Goal: Transaction & Acquisition: Purchase product/service

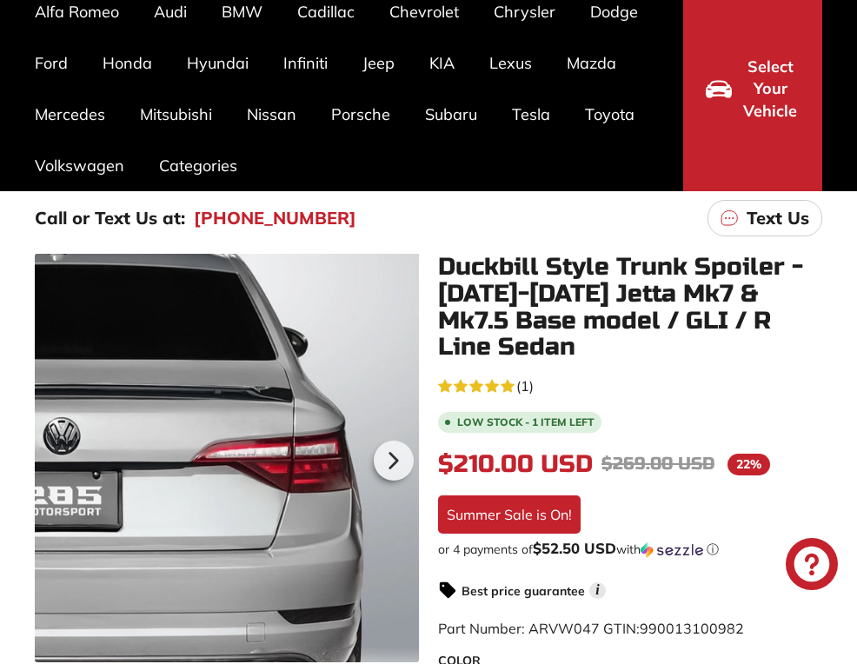
scroll to position [174, 0]
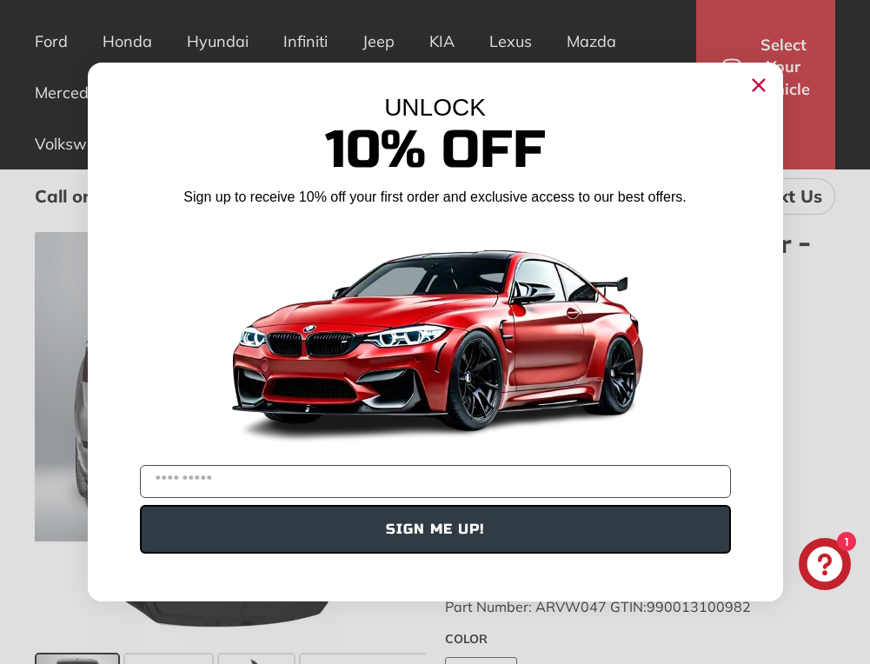
click at [761, 78] on circle "Close dialog" at bounding box center [758, 85] width 26 height 26
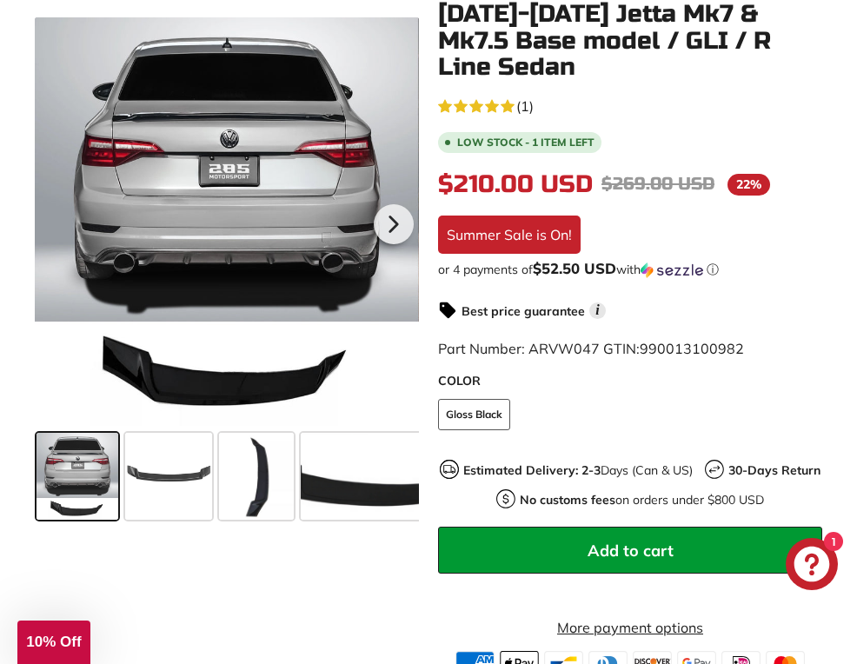
scroll to position [435, 0]
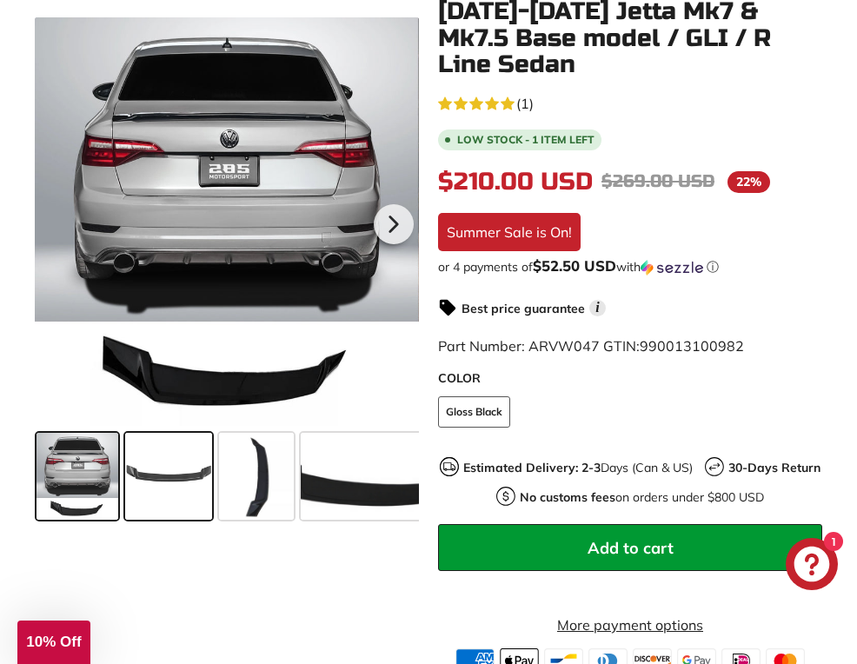
click at [166, 480] on span at bounding box center [168, 476] width 87 height 87
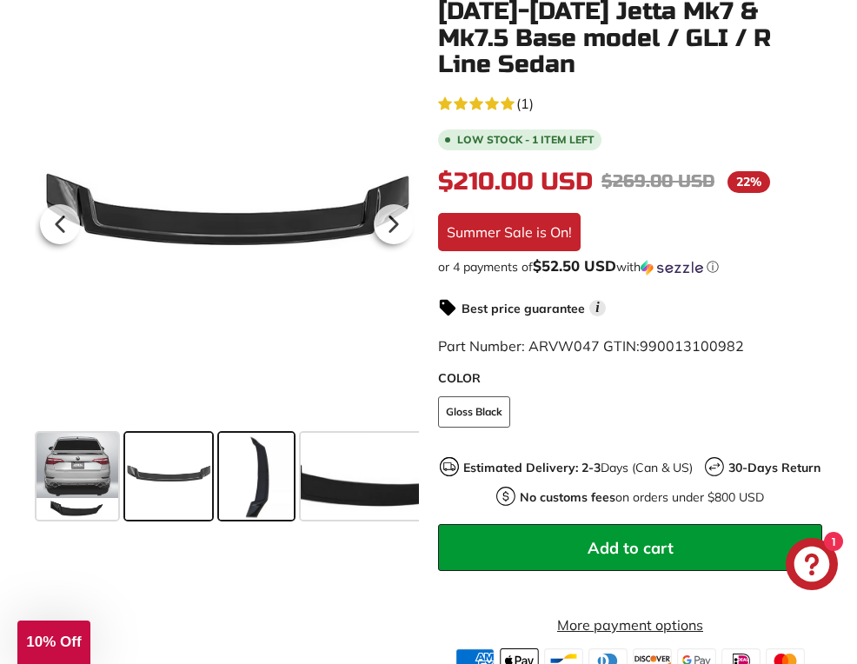
click at [262, 480] on span at bounding box center [256, 476] width 75 height 87
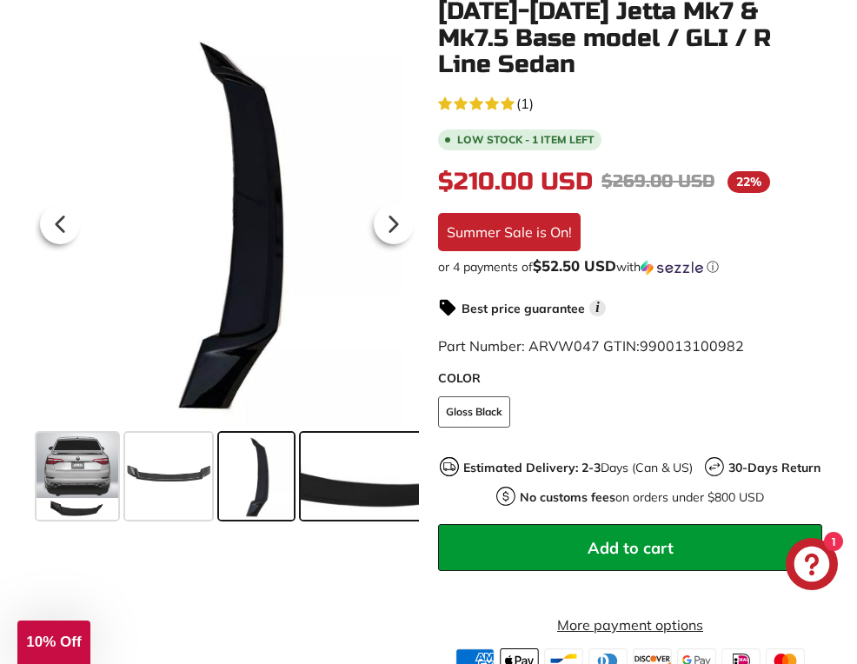
click at [350, 489] on span at bounding box center [366, 476] width 130 height 87
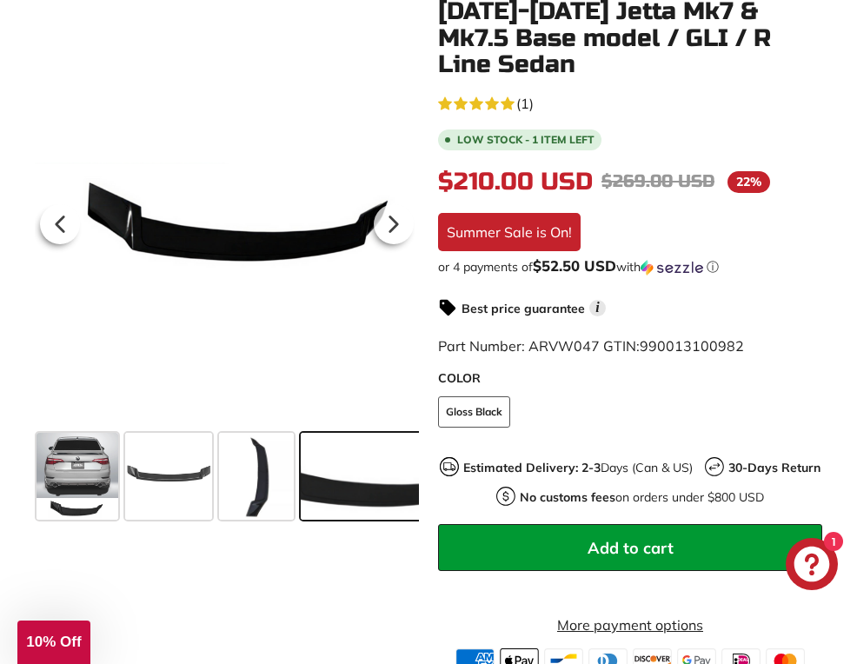
scroll to position [0, 139]
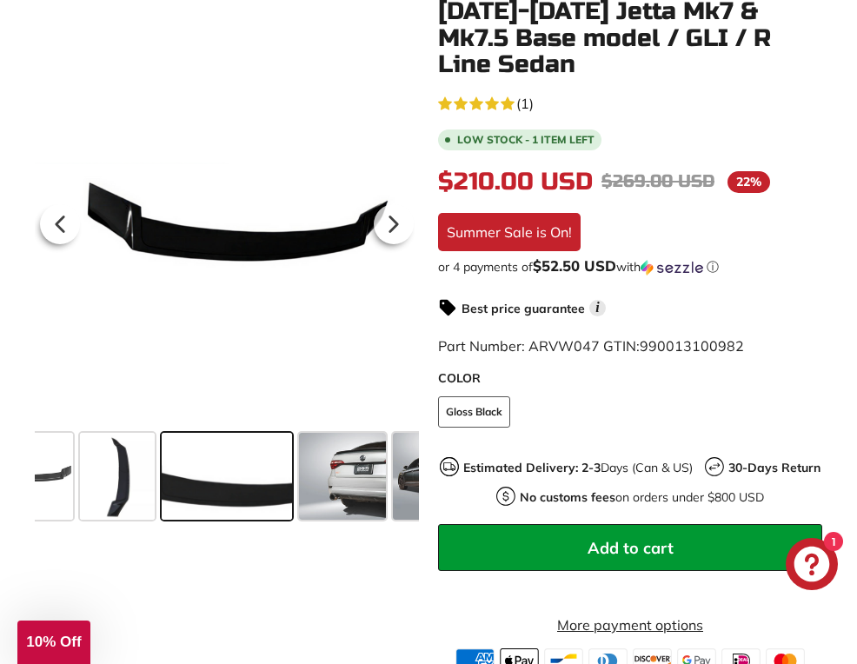
click at [350, 489] on span at bounding box center [342, 476] width 87 height 87
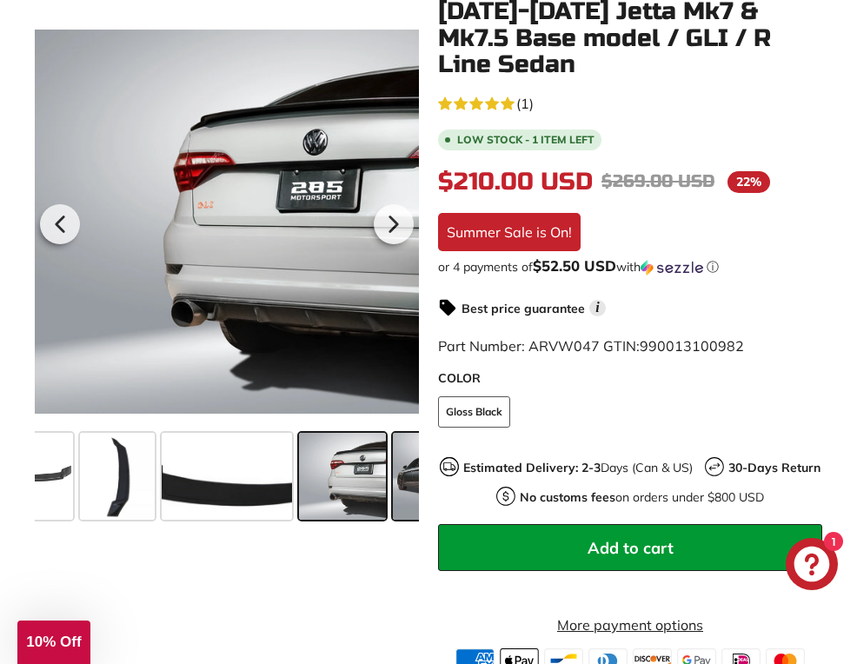
click at [407, 478] on span at bounding box center [436, 476] width 87 height 87
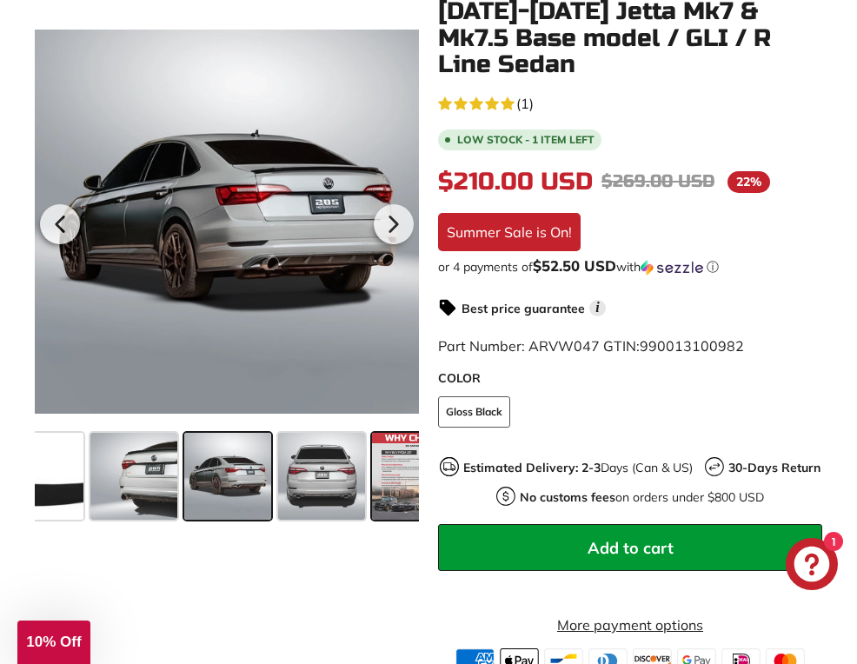
scroll to position [0, 349]
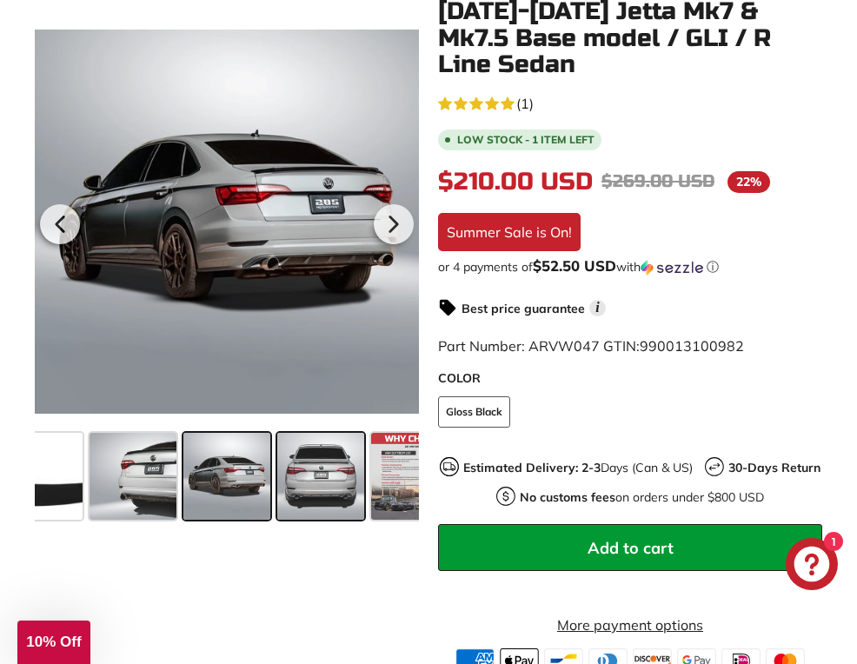
click at [330, 473] on span at bounding box center [320, 476] width 87 height 87
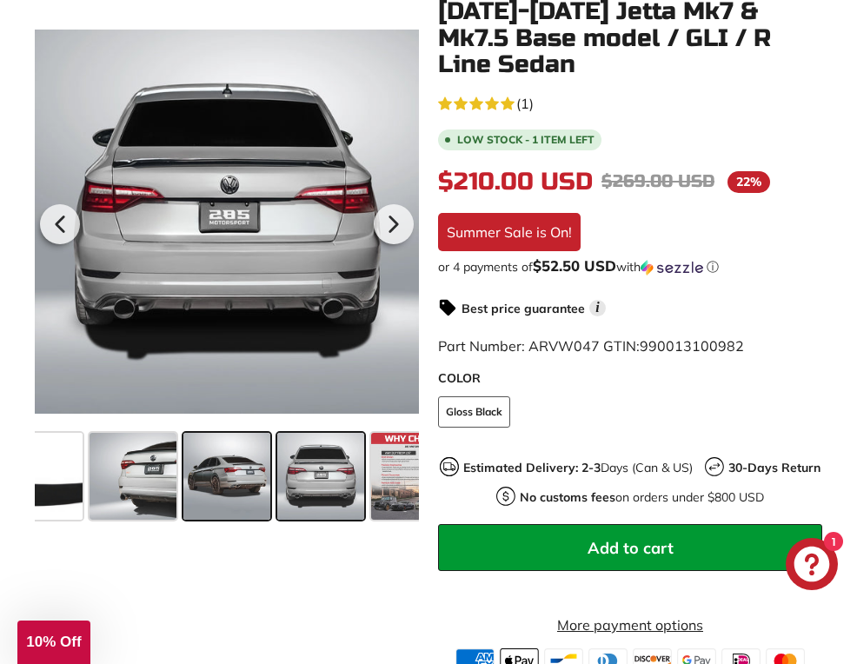
click at [238, 479] on span at bounding box center [226, 476] width 87 height 87
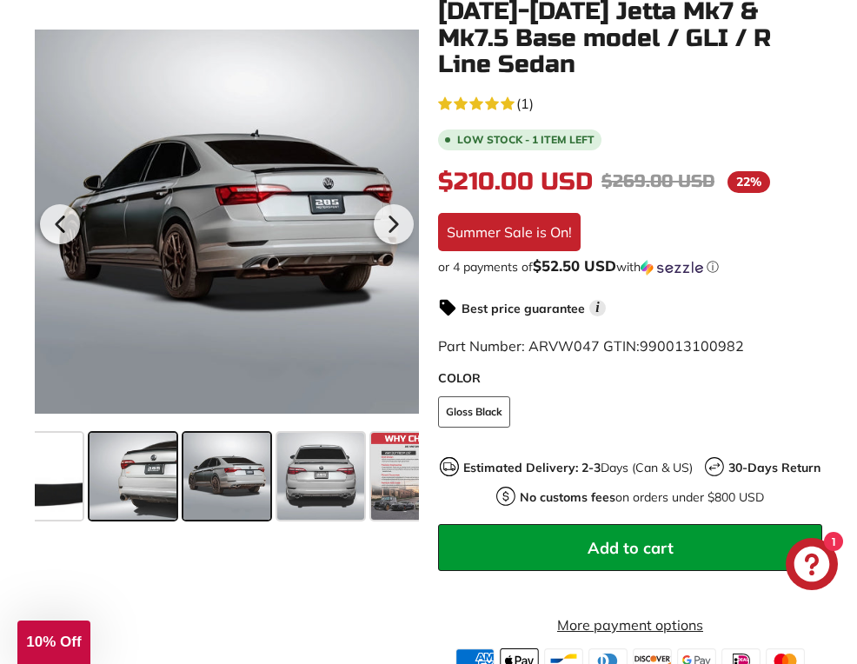
click at [161, 479] on span at bounding box center [133, 476] width 87 height 87
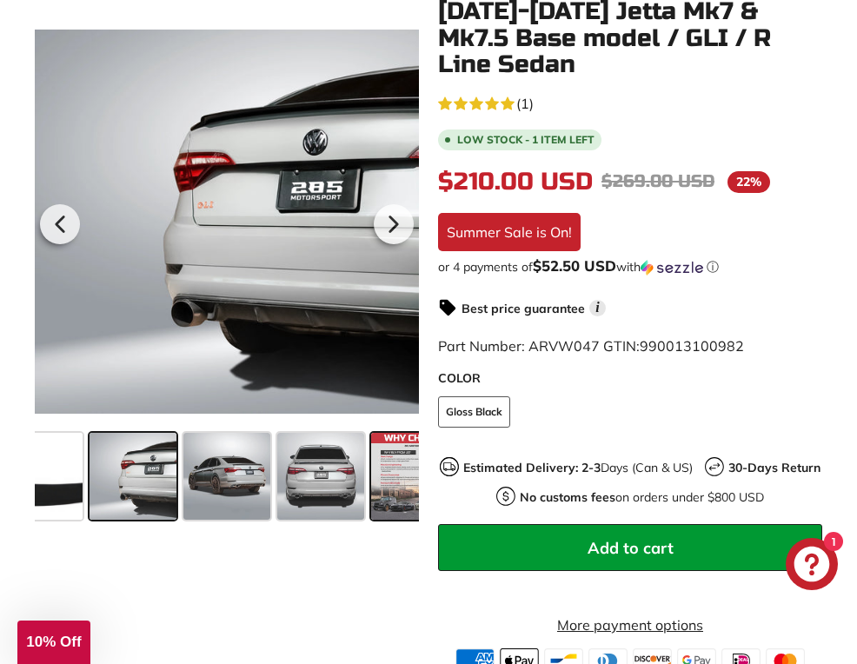
click at [389, 473] on span at bounding box center [414, 476] width 87 height 87
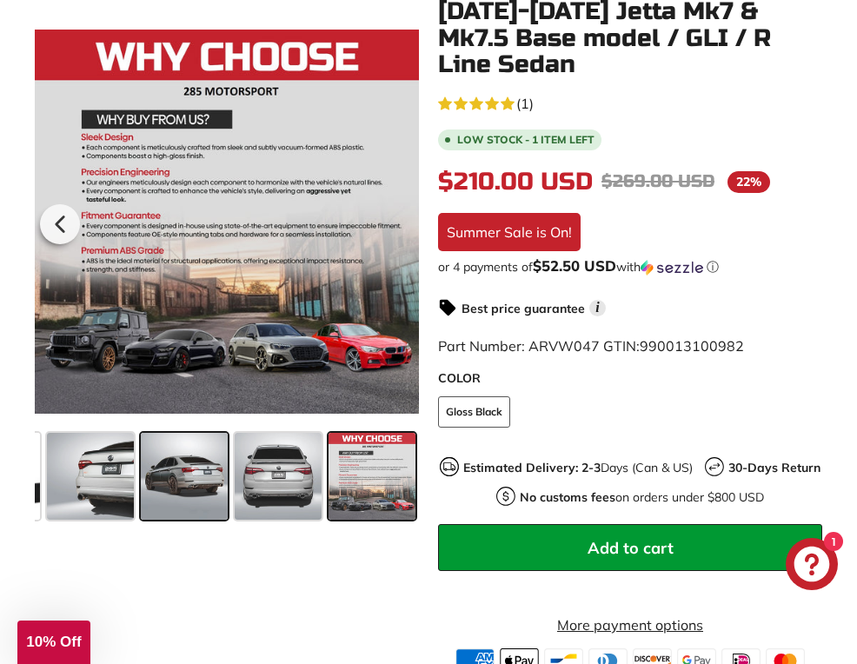
click at [195, 472] on span at bounding box center [184, 476] width 87 height 87
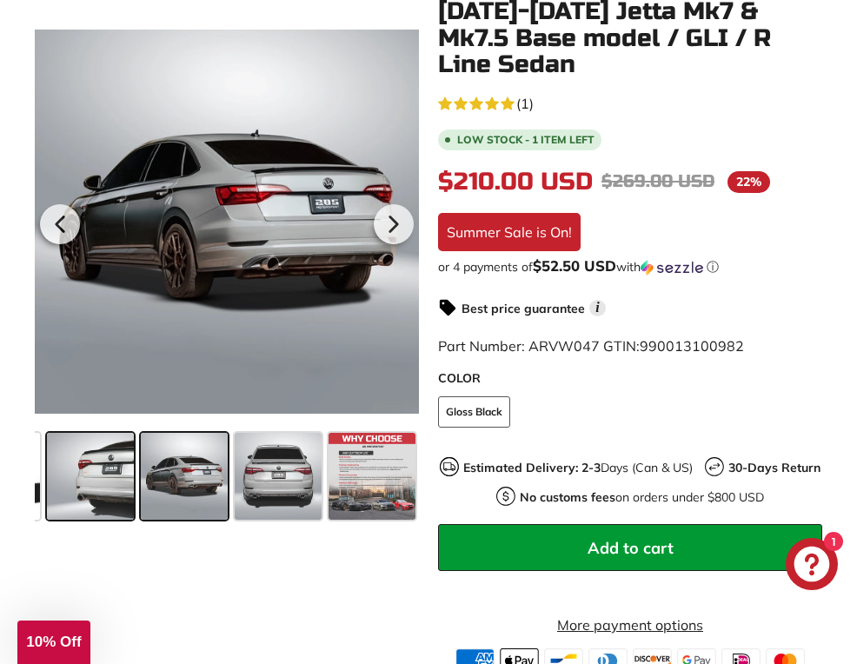
click at [112, 486] on span at bounding box center [90, 476] width 87 height 87
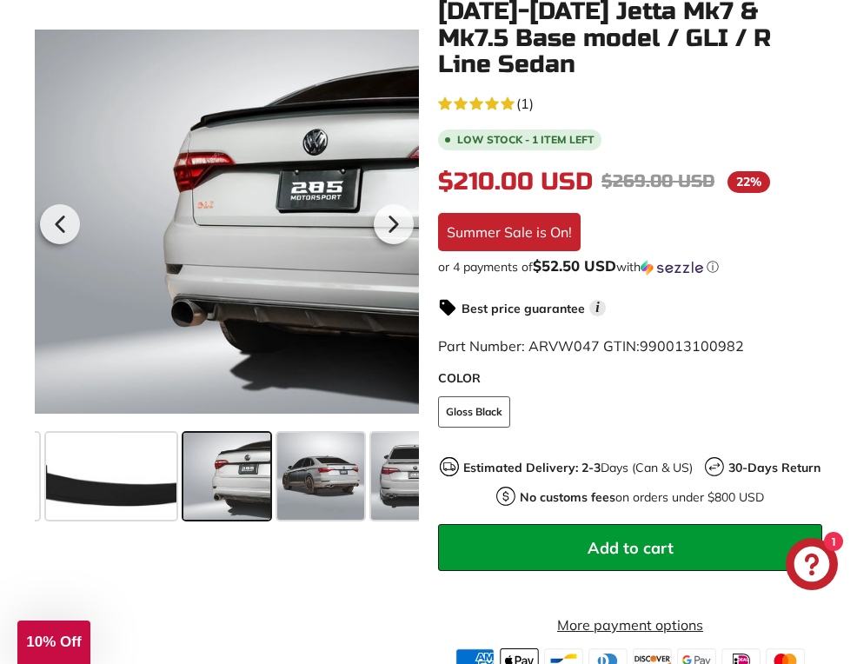
click at [112, 486] on span at bounding box center [111, 476] width 130 height 87
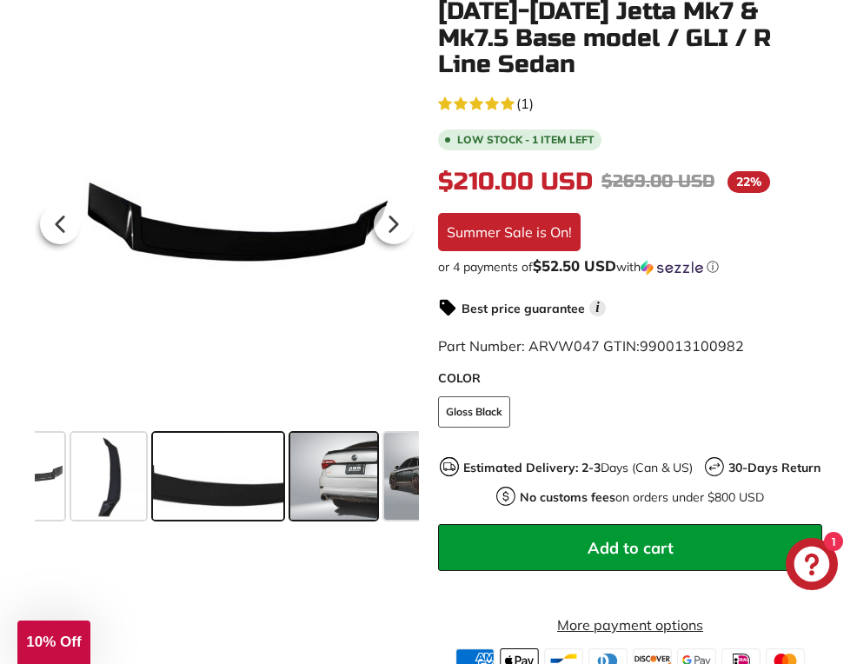
scroll to position [0, 139]
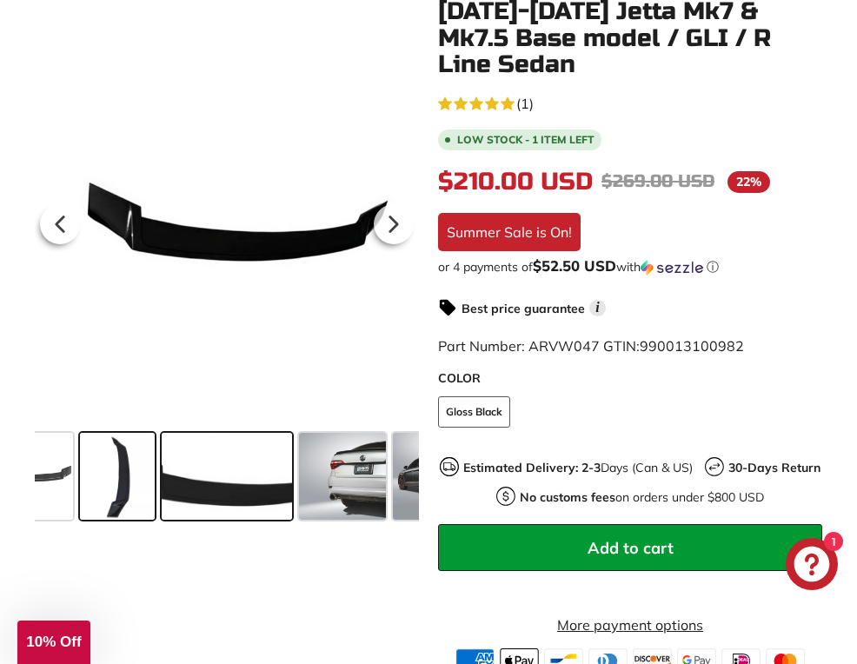
click at [105, 486] on span at bounding box center [117, 476] width 75 height 87
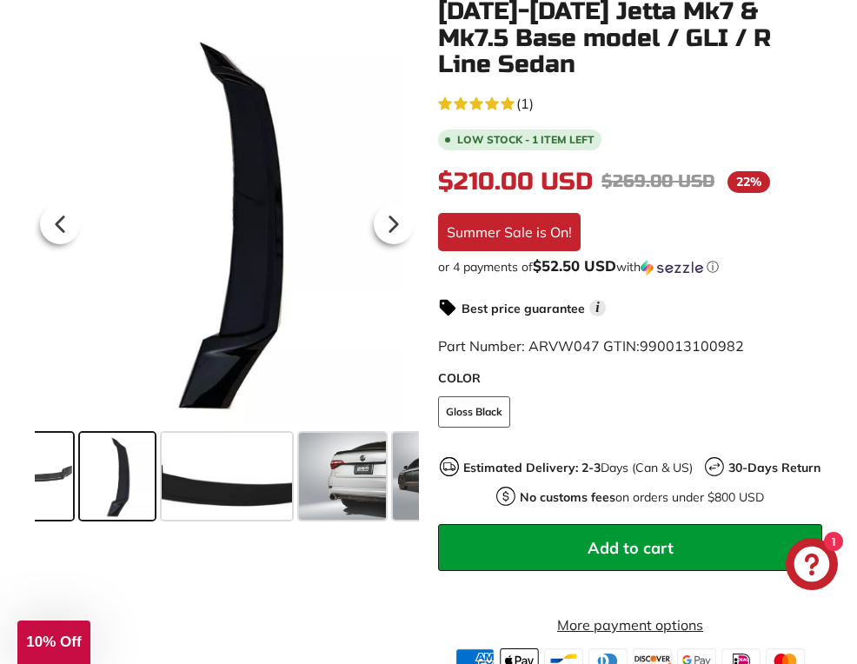
click at [73, 490] on span at bounding box center [29, 476] width 87 height 87
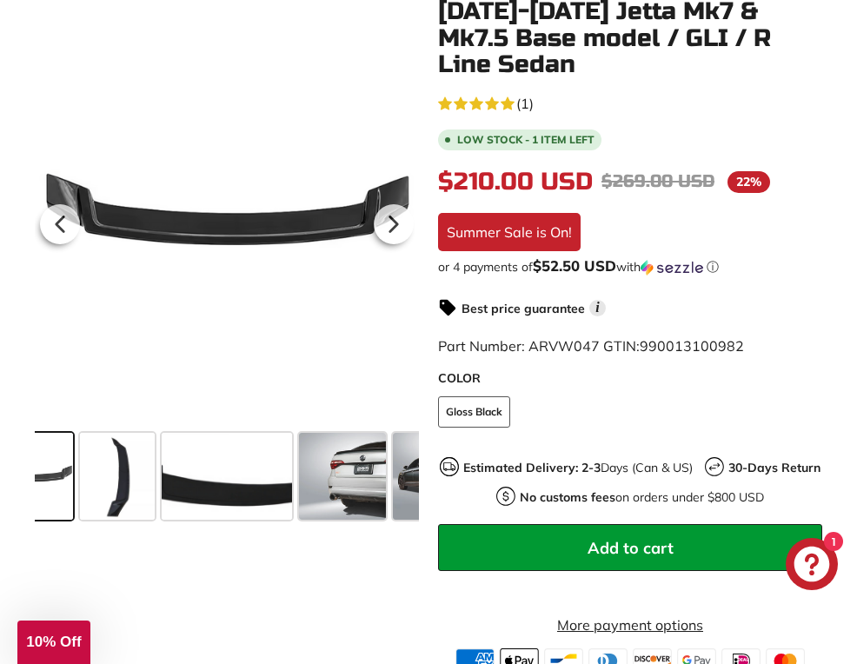
scroll to position [0, 0]
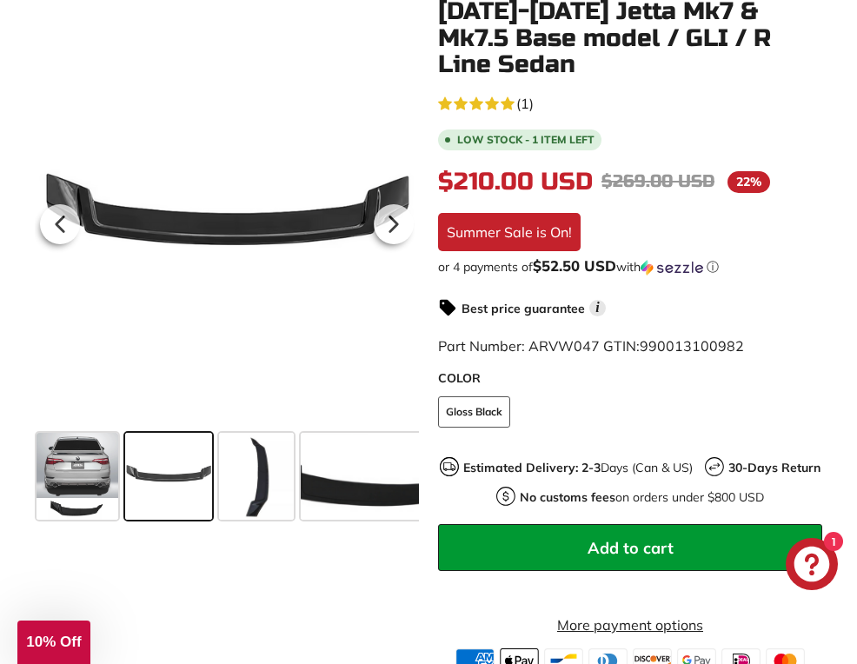
click at [73, 490] on span at bounding box center [78, 476] width 82 height 87
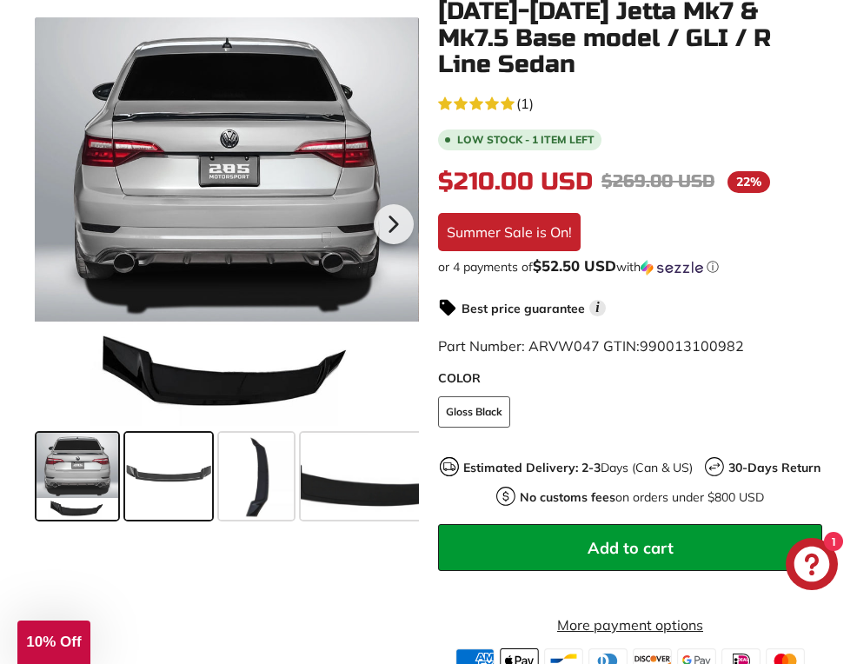
click at [165, 485] on span at bounding box center [168, 476] width 87 height 87
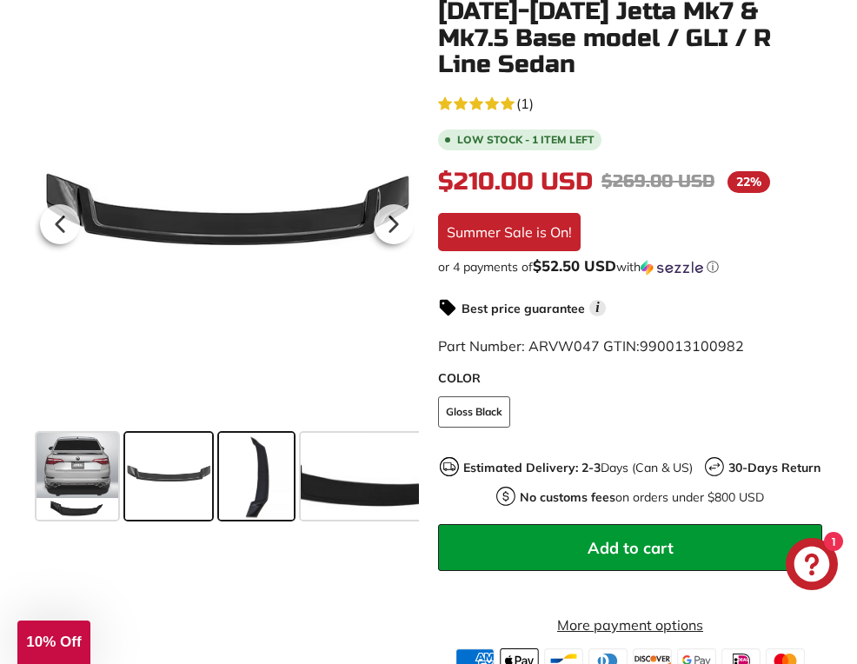
click at [256, 469] on span at bounding box center [256, 476] width 75 height 87
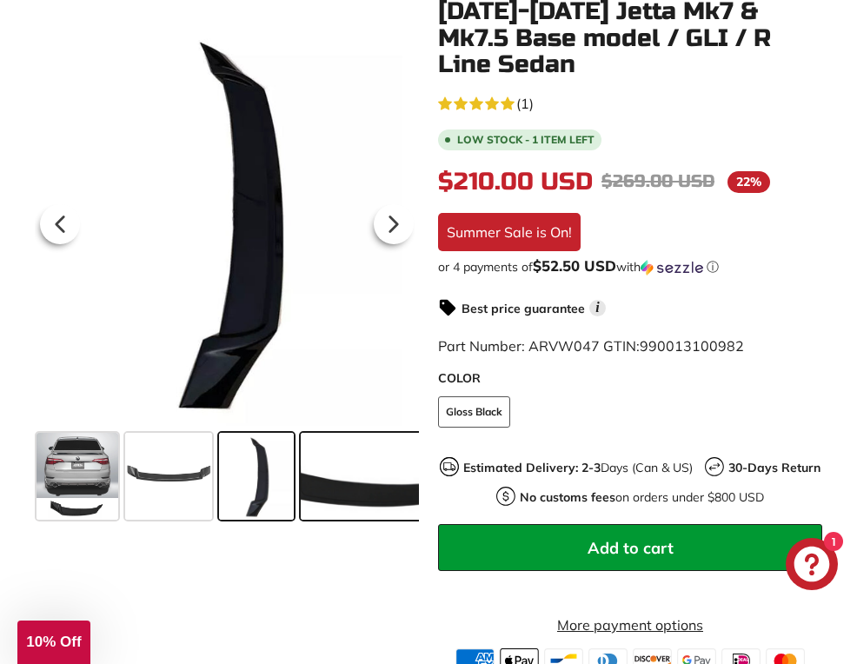
click at [362, 499] on span at bounding box center [366, 476] width 130 height 87
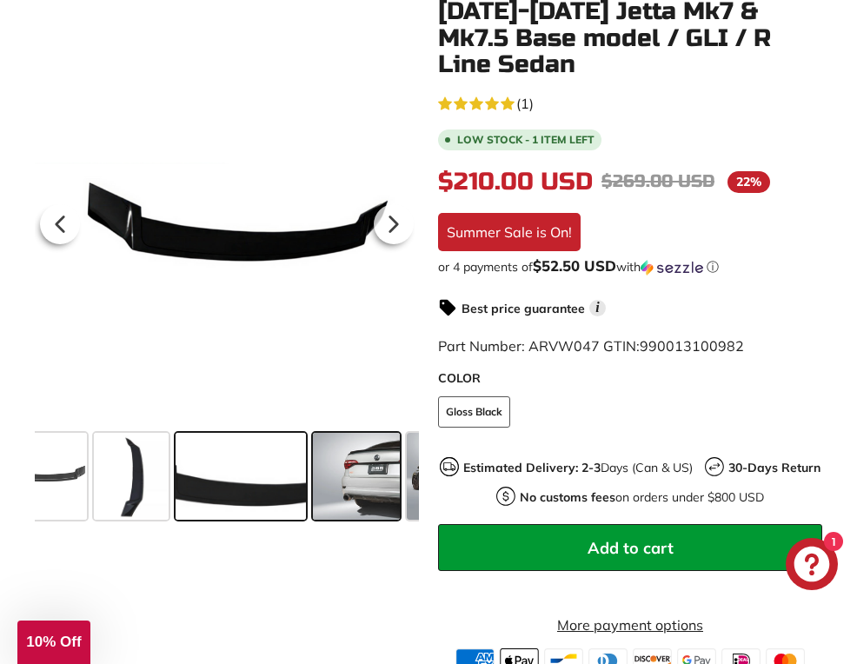
scroll to position [0, 139]
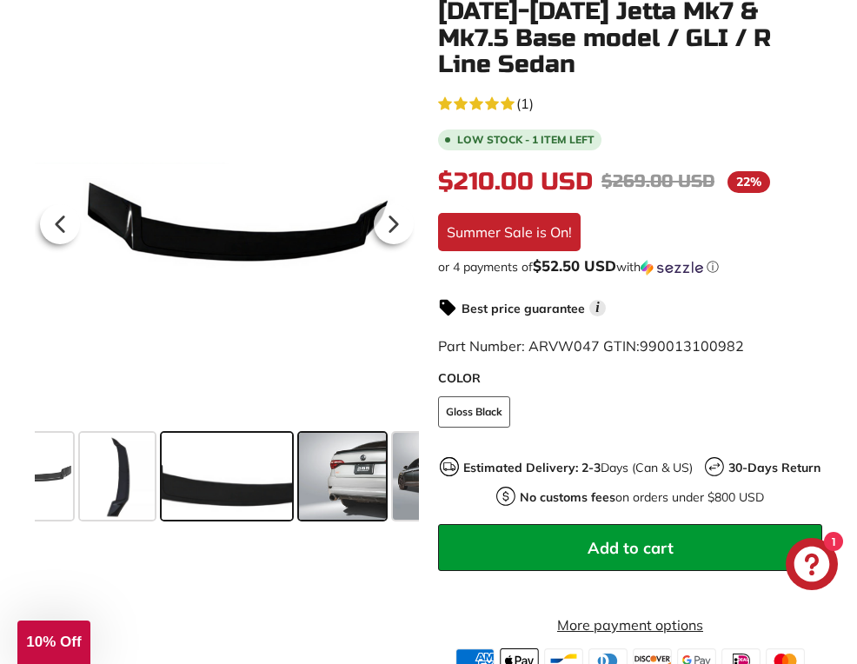
click at [367, 462] on span at bounding box center [342, 476] width 87 height 87
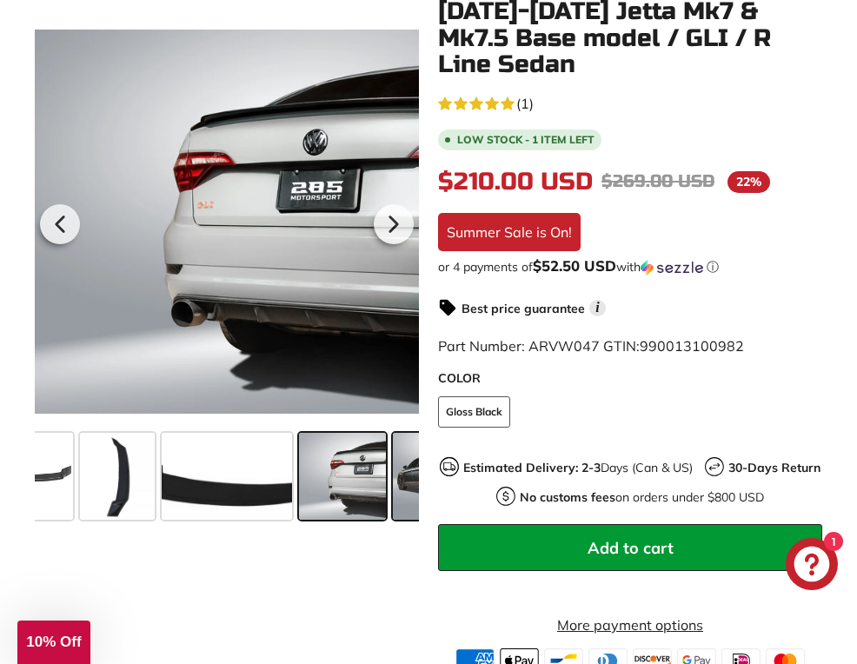
click at [402, 468] on span at bounding box center [436, 476] width 87 height 87
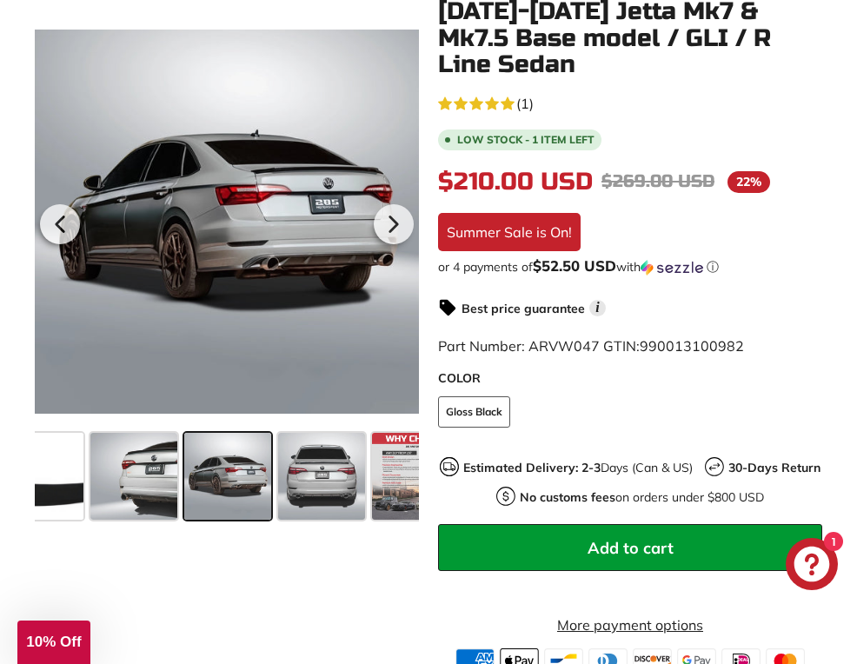
scroll to position [0, 349]
click at [319, 463] on span at bounding box center [320, 476] width 87 height 87
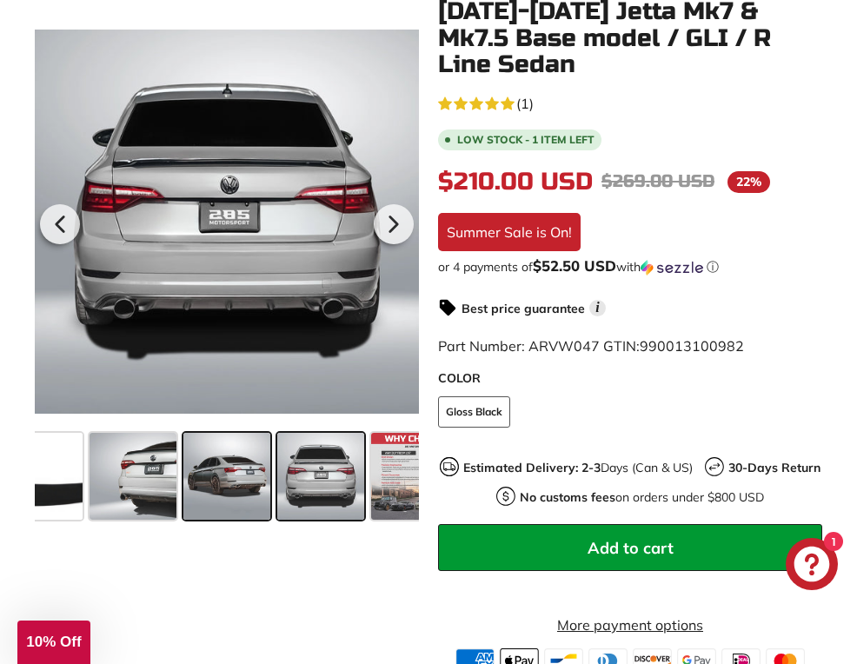
click at [235, 470] on span at bounding box center [226, 476] width 87 height 87
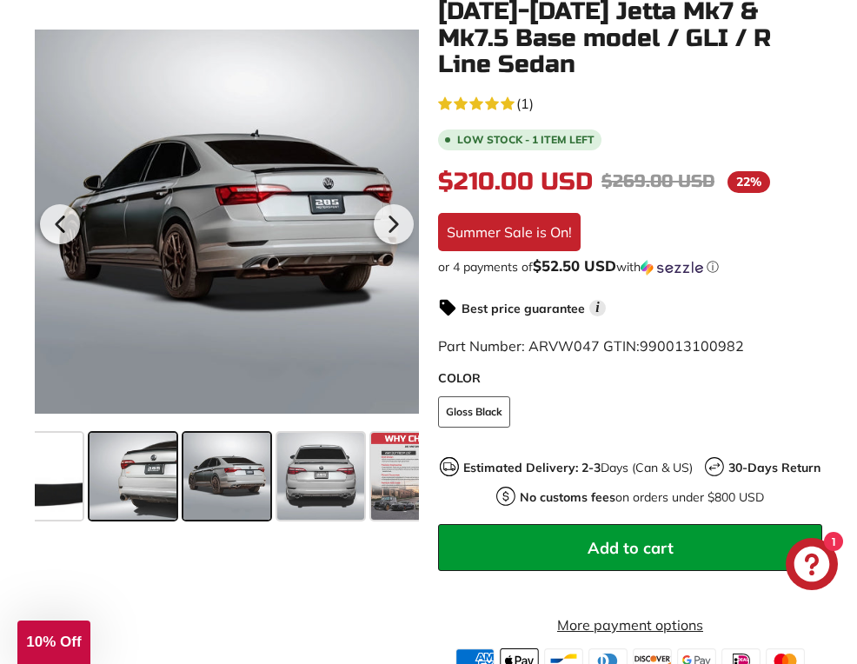
click at [152, 475] on span at bounding box center [133, 476] width 87 height 87
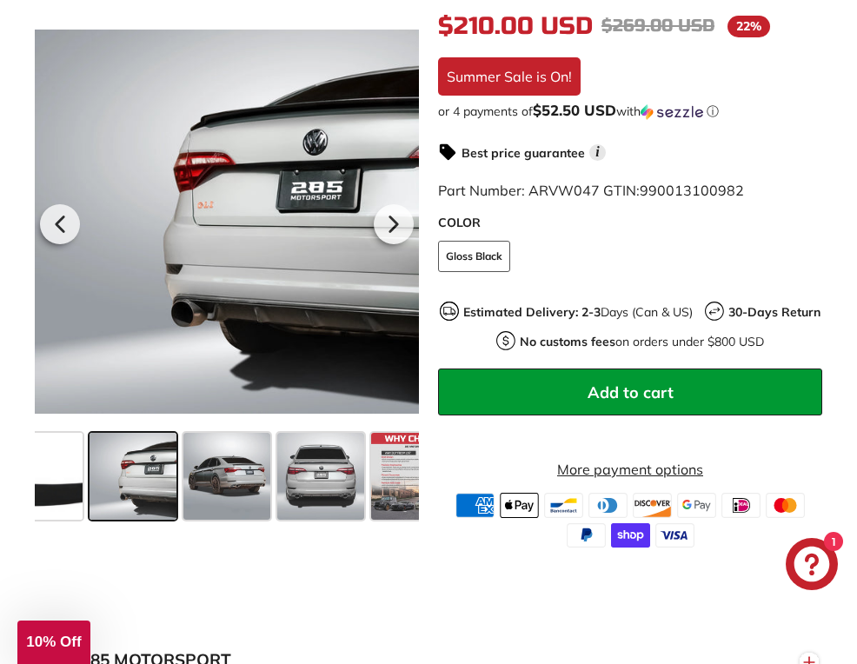
scroll to position [522, 0]
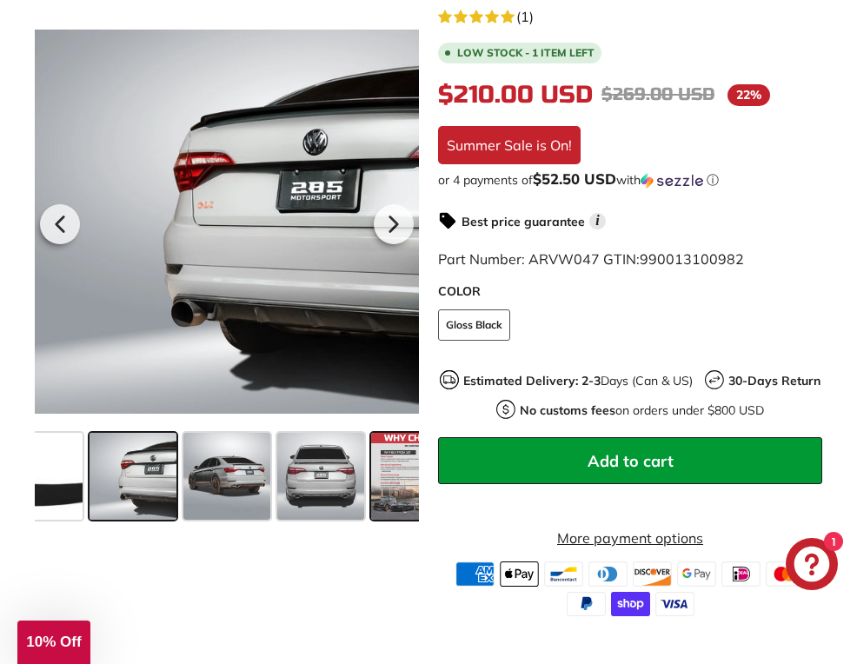
click at [387, 475] on span at bounding box center [414, 476] width 87 height 87
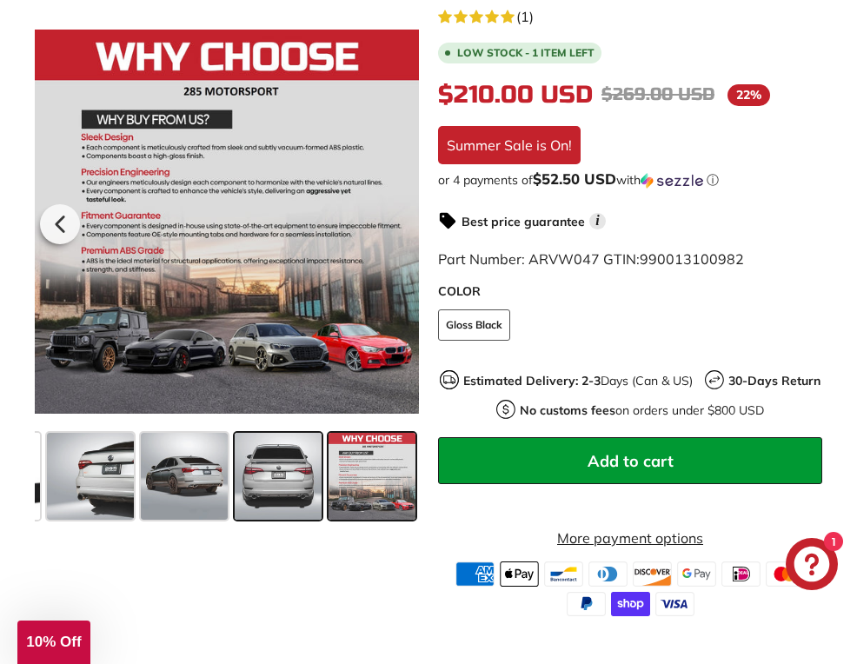
click at [298, 478] on span at bounding box center [278, 476] width 87 height 87
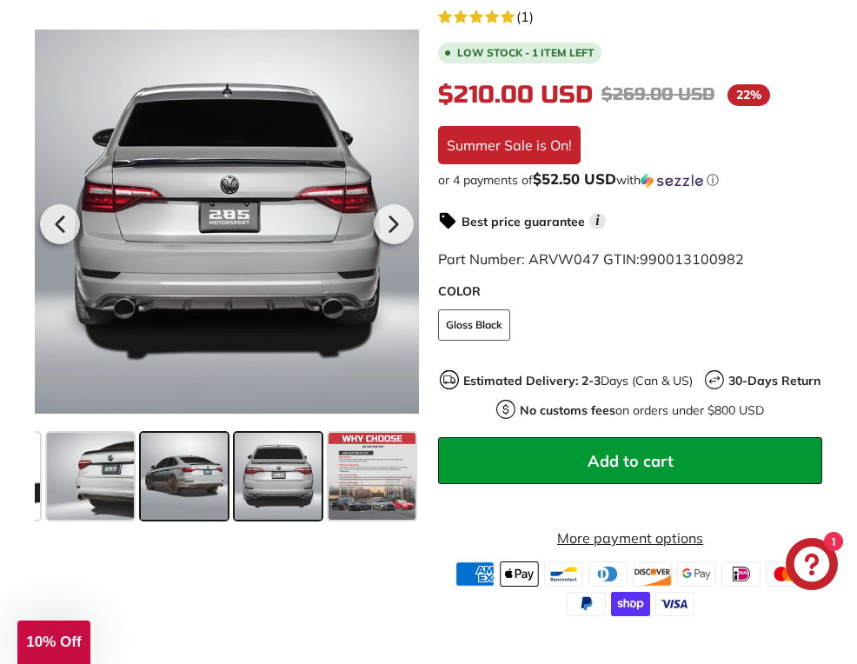
click at [174, 482] on span at bounding box center [184, 476] width 87 height 87
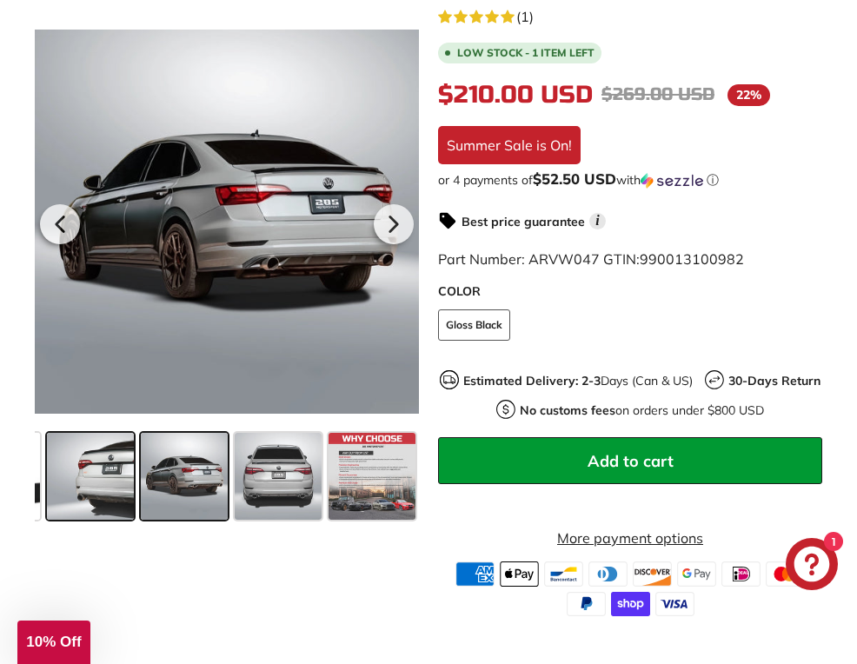
click at [115, 482] on span at bounding box center [90, 476] width 87 height 87
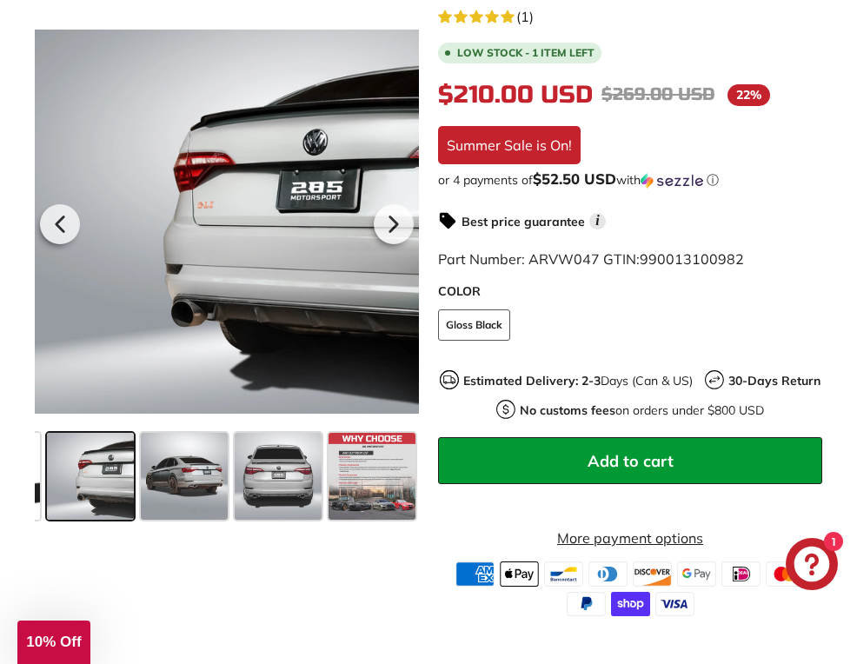
scroll to position [0, 255]
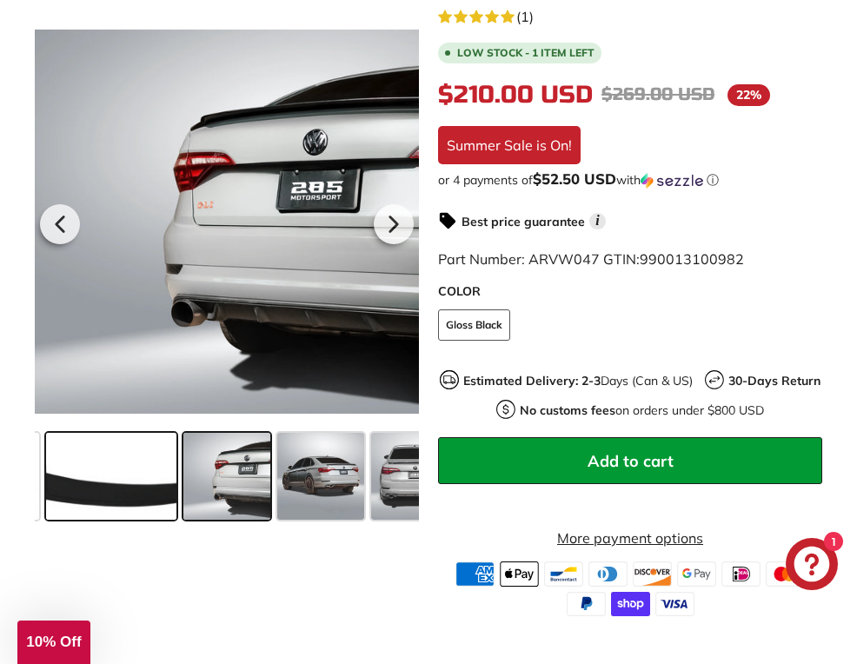
click at [115, 487] on span at bounding box center [111, 476] width 130 height 87
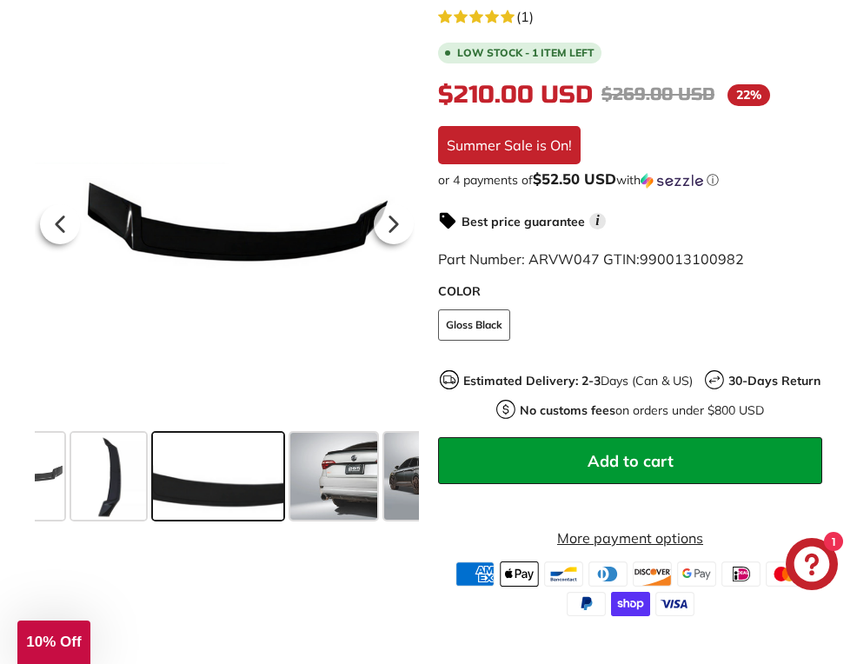
scroll to position [0, 139]
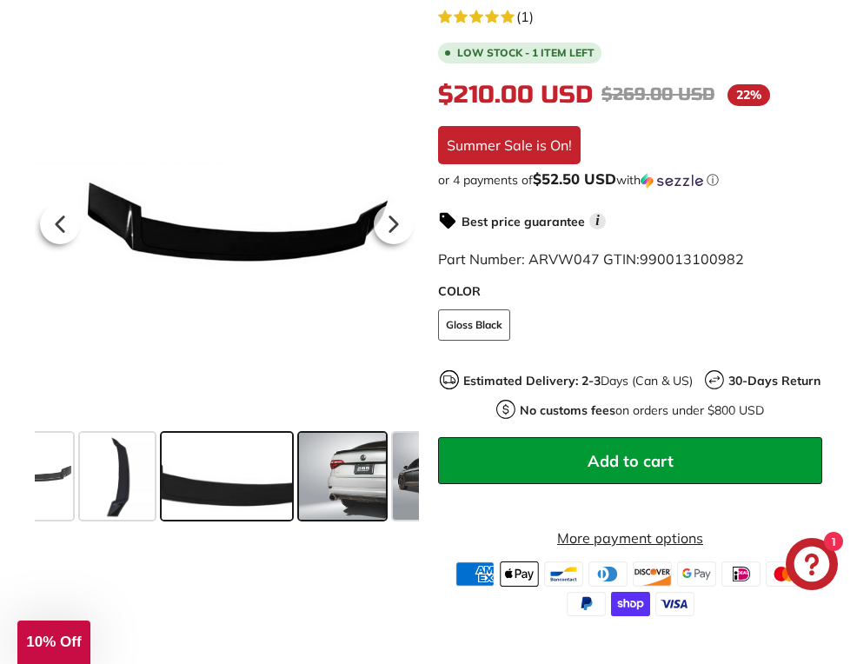
click at [368, 457] on span at bounding box center [342, 476] width 87 height 87
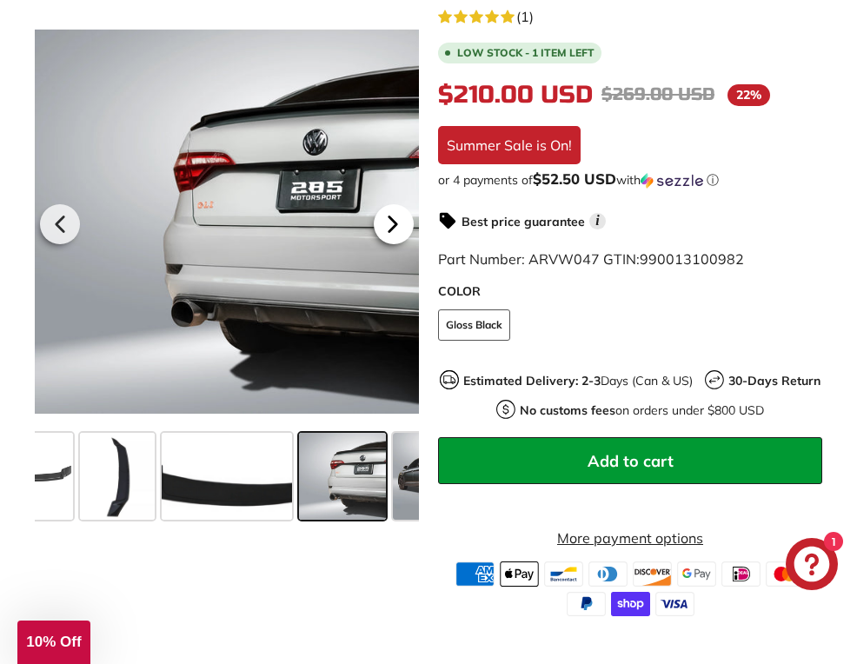
click at [389, 228] on icon at bounding box center [392, 223] width 7 height 15
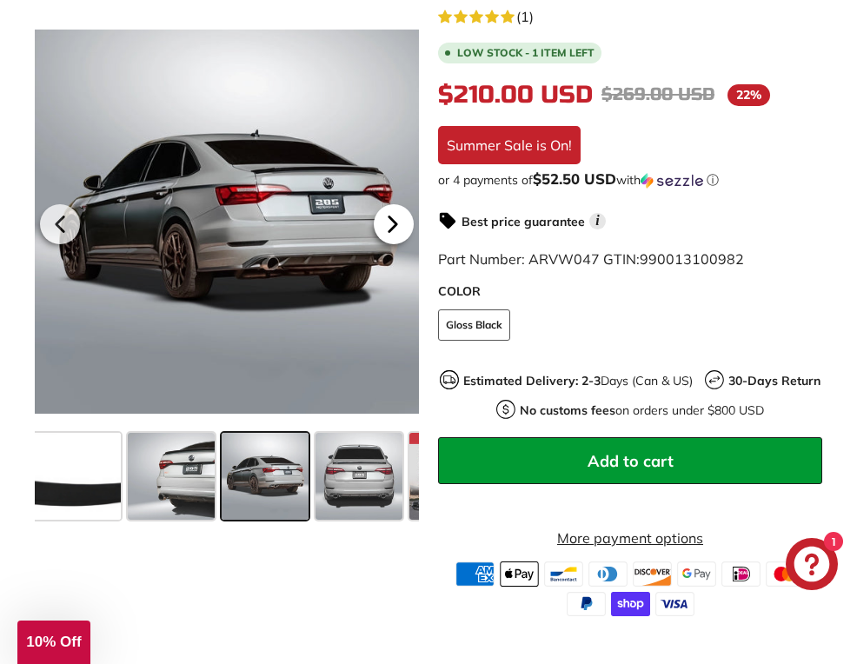
scroll to position [0, 349]
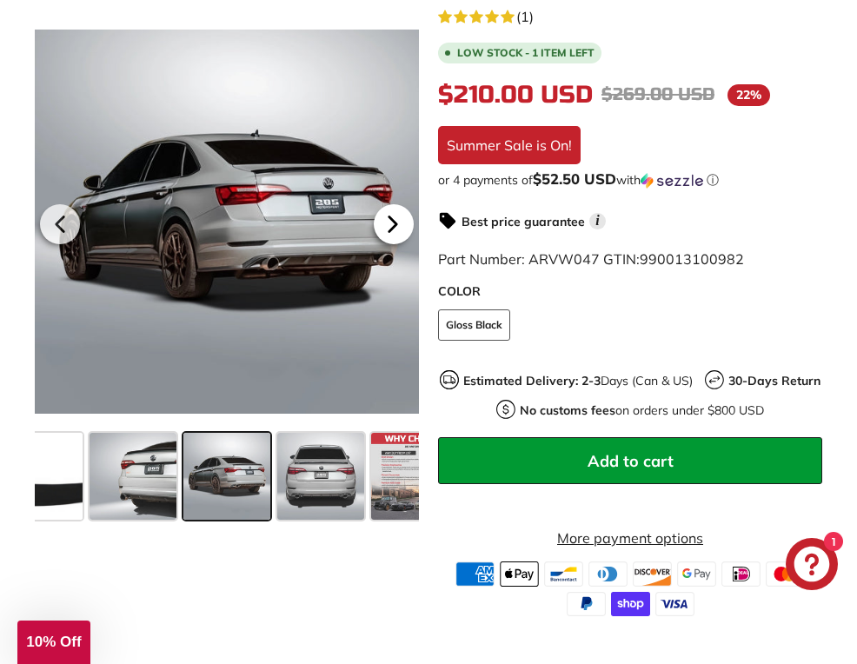
click at [389, 225] on icon at bounding box center [393, 224] width 40 height 40
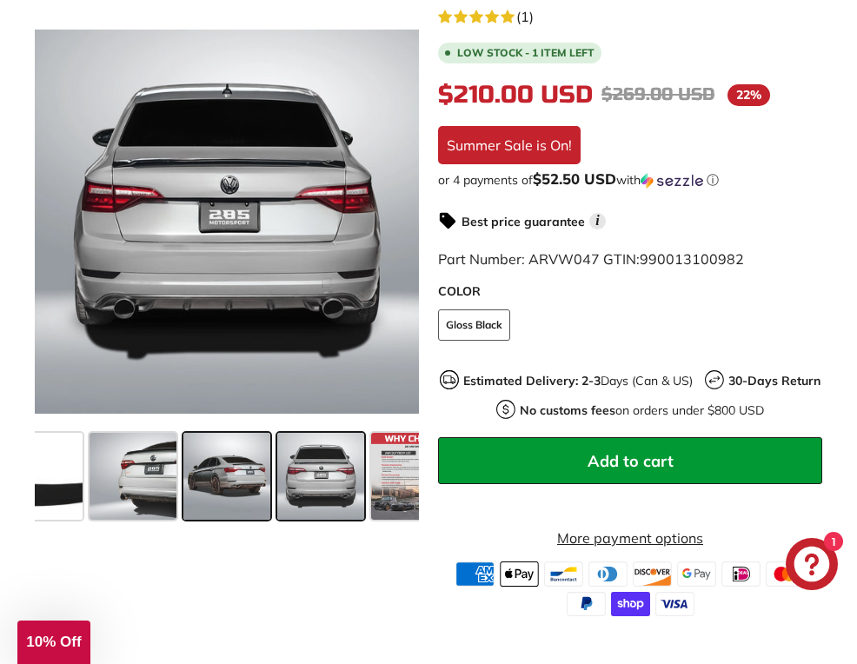
click at [248, 474] on span at bounding box center [226, 476] width 87 height 87
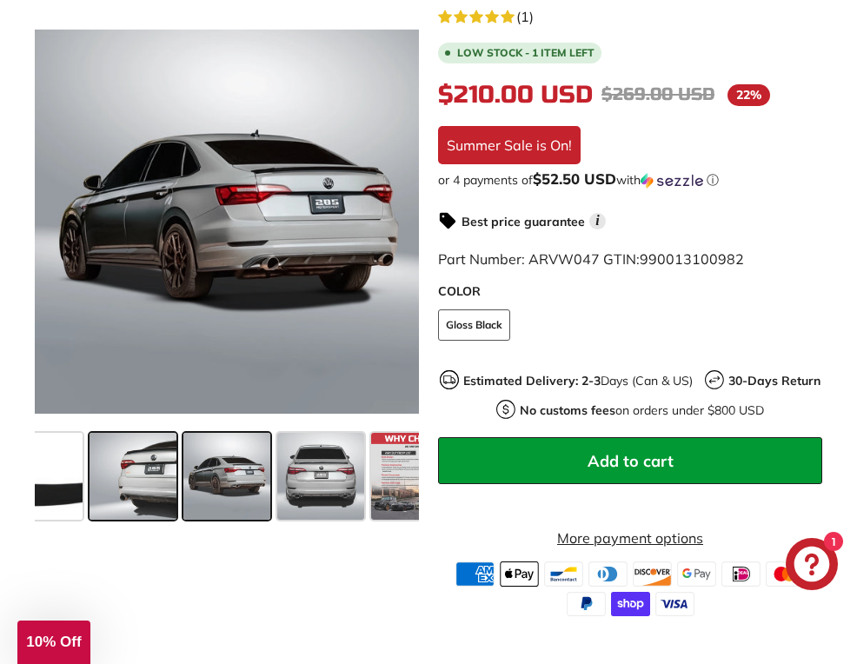
click at [160, 467] on span at bounding box center [133, 476] width 87 height 87
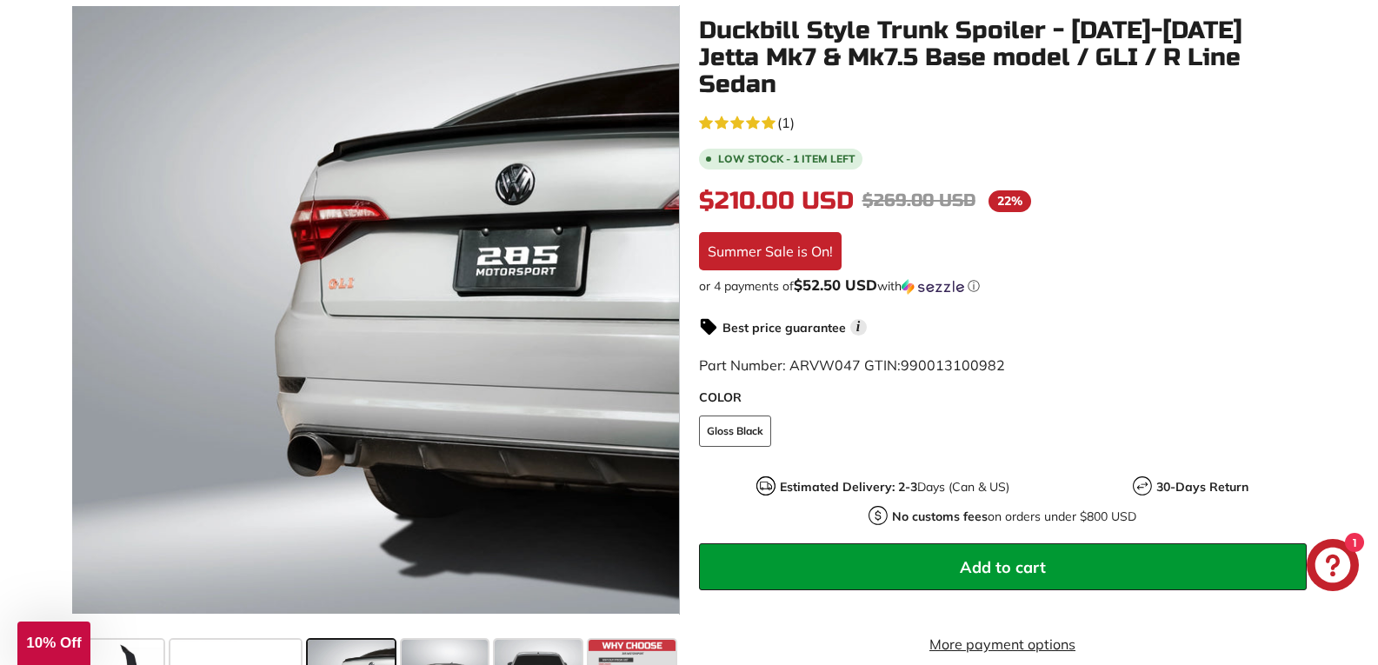
scroll to position [0, 168]
